Goal: Find specific page/section: Find specific page/section

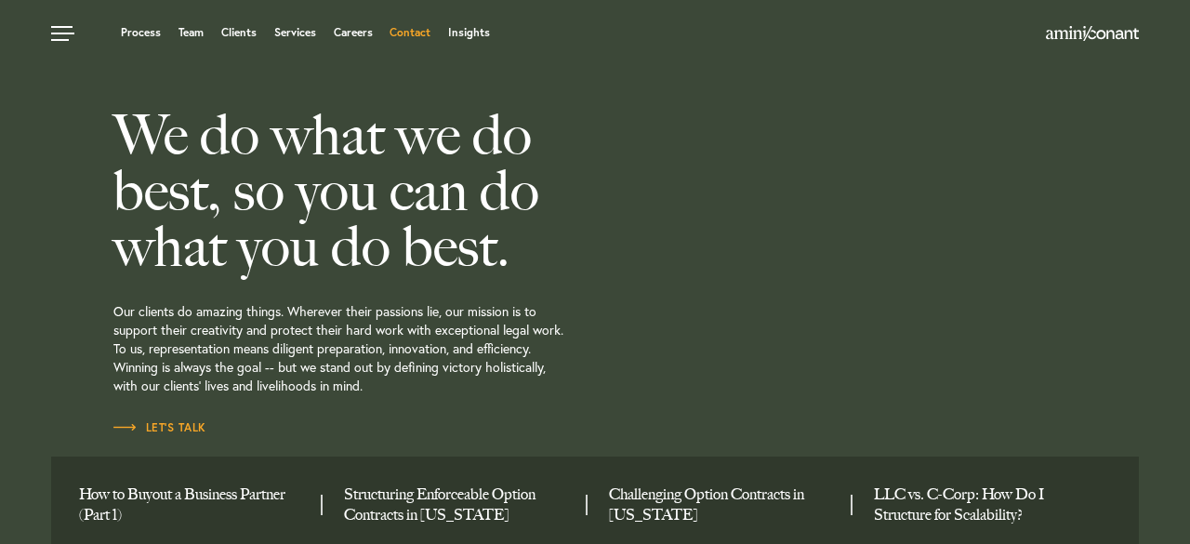
click at [400, 33] on link "Contact" at bounding box center [409, 32] width 41 height 11
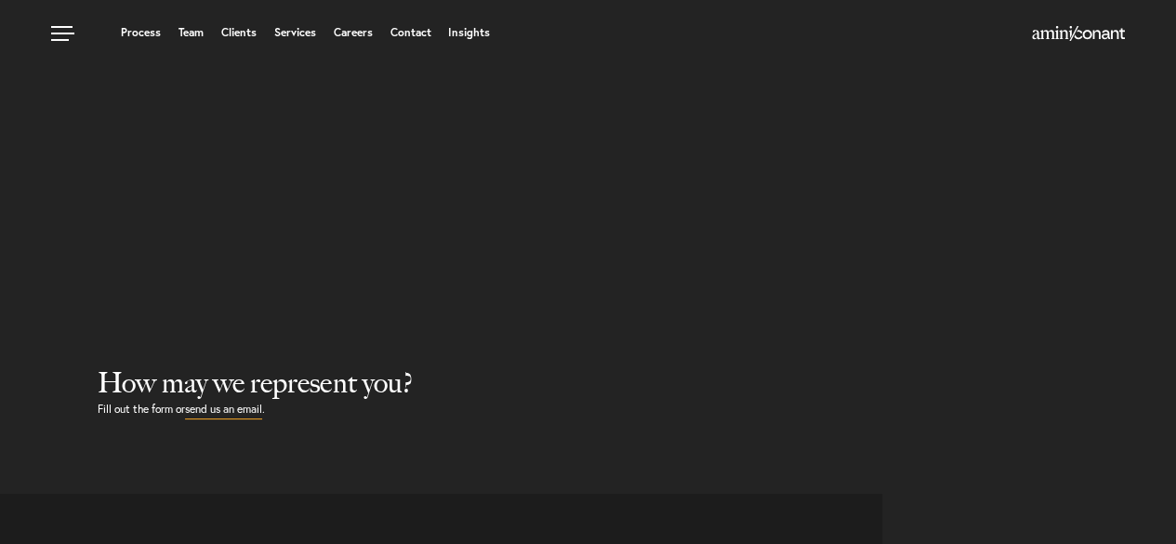
select select "Austin"
select select "Business and Civil Litigation"
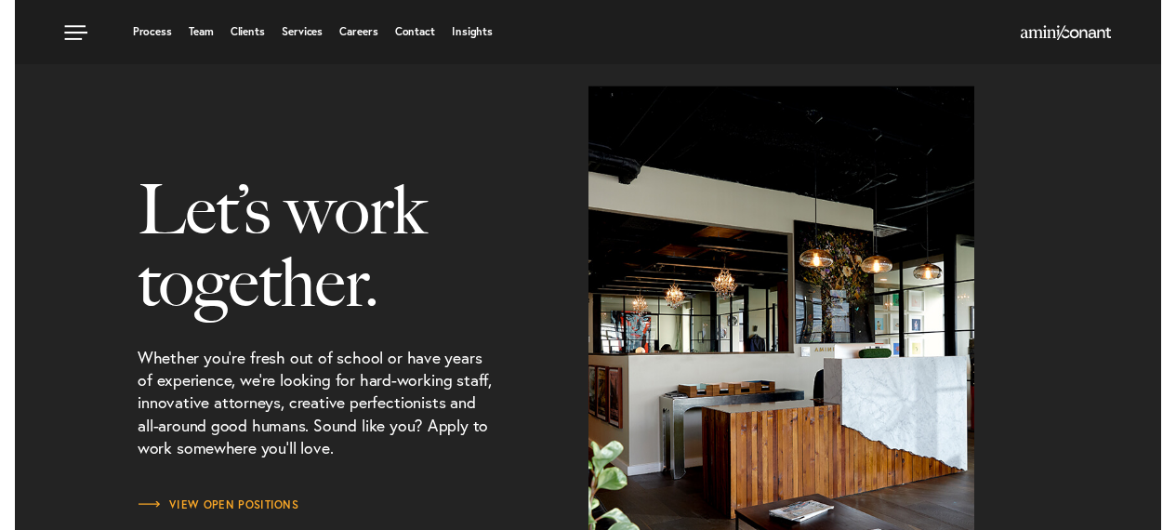
scroll to position [2176, 0]
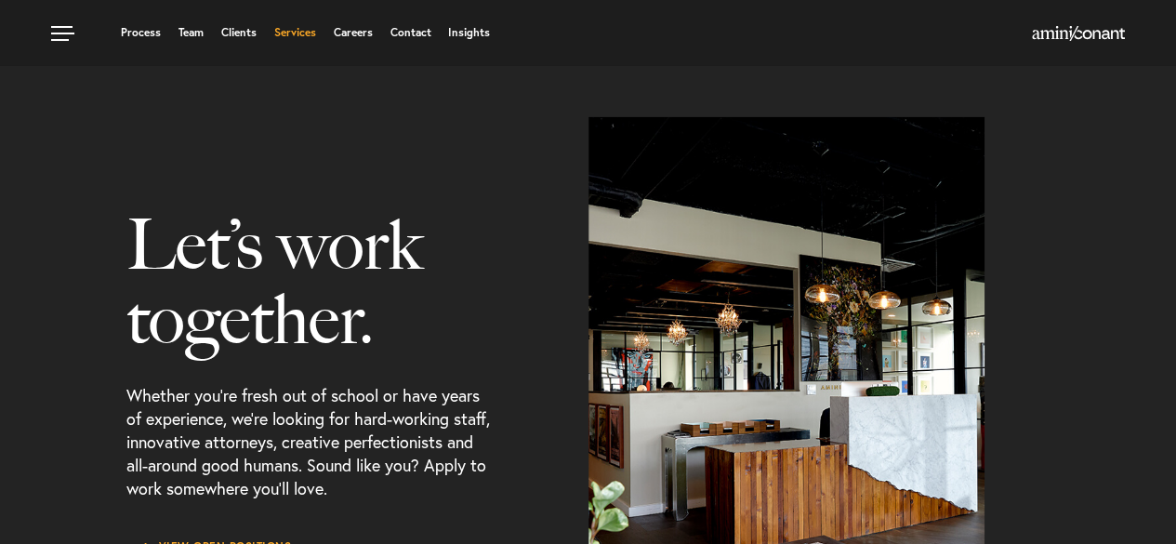
click at [308, 34] on link "Services" at bounding box center [295, 32] width 42 height 11
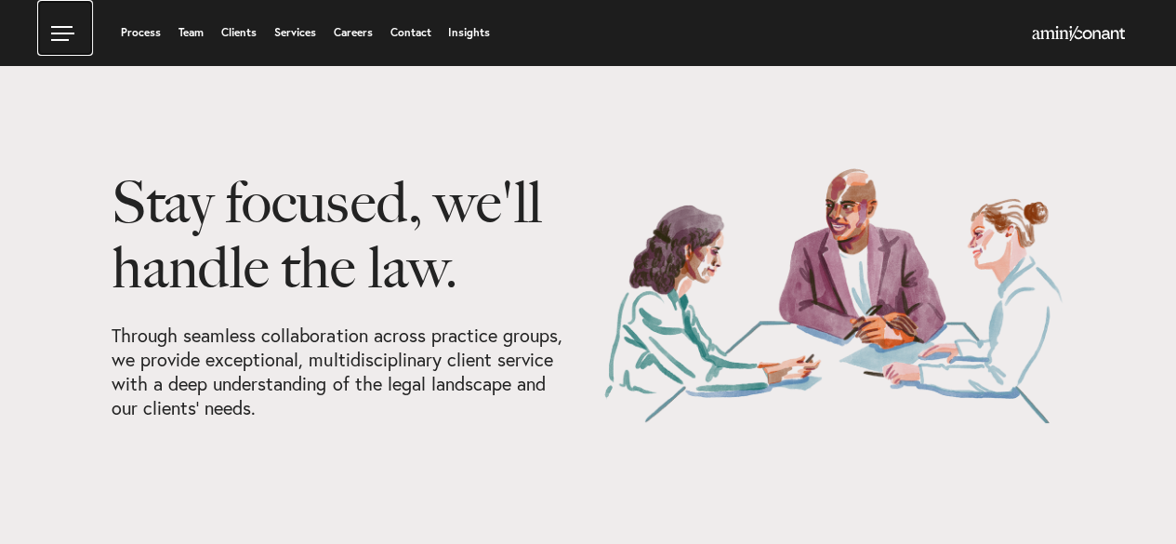
click at [67, 31] on link at bounding box center [65, 28] width 56 height 56
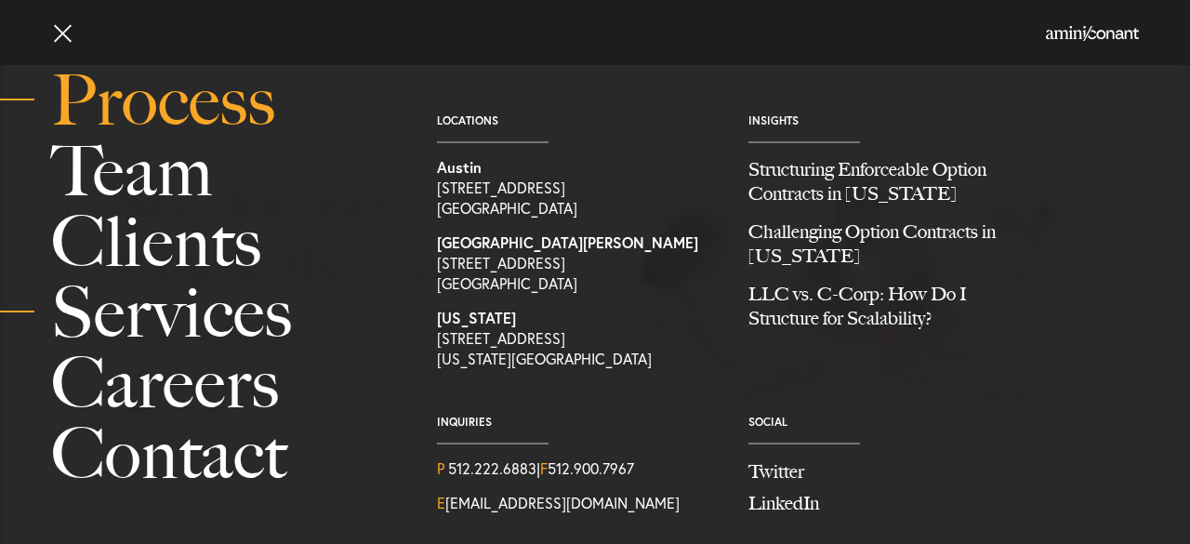
click at [170, 117] on link "Process" at bounding box center [223, 100] width 344 height 71
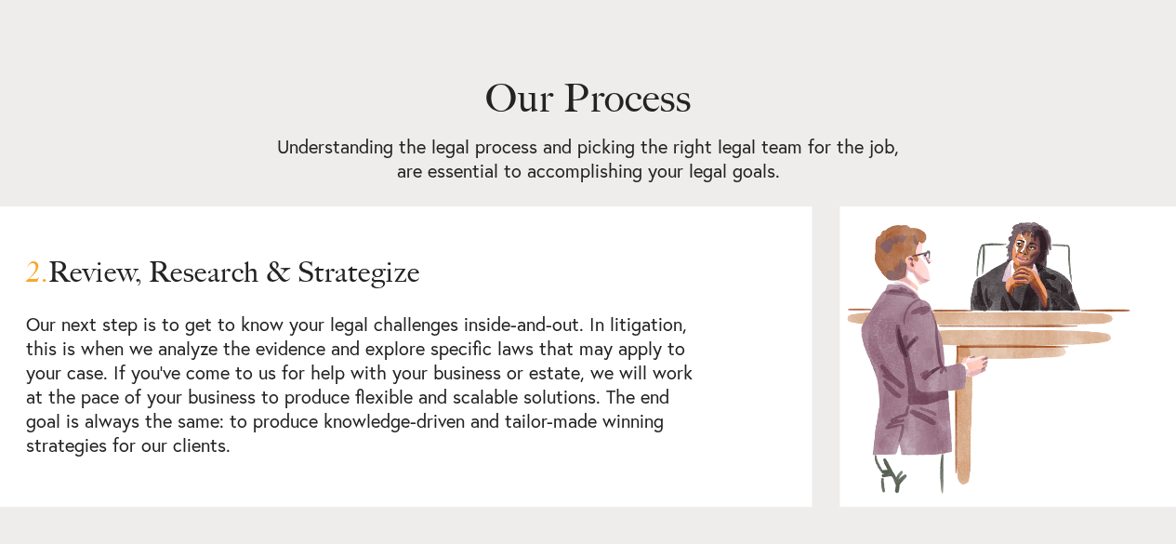
scroll to position [1487, 0]
